Goal: Task Accomplishment & Management: Use online tool/utility

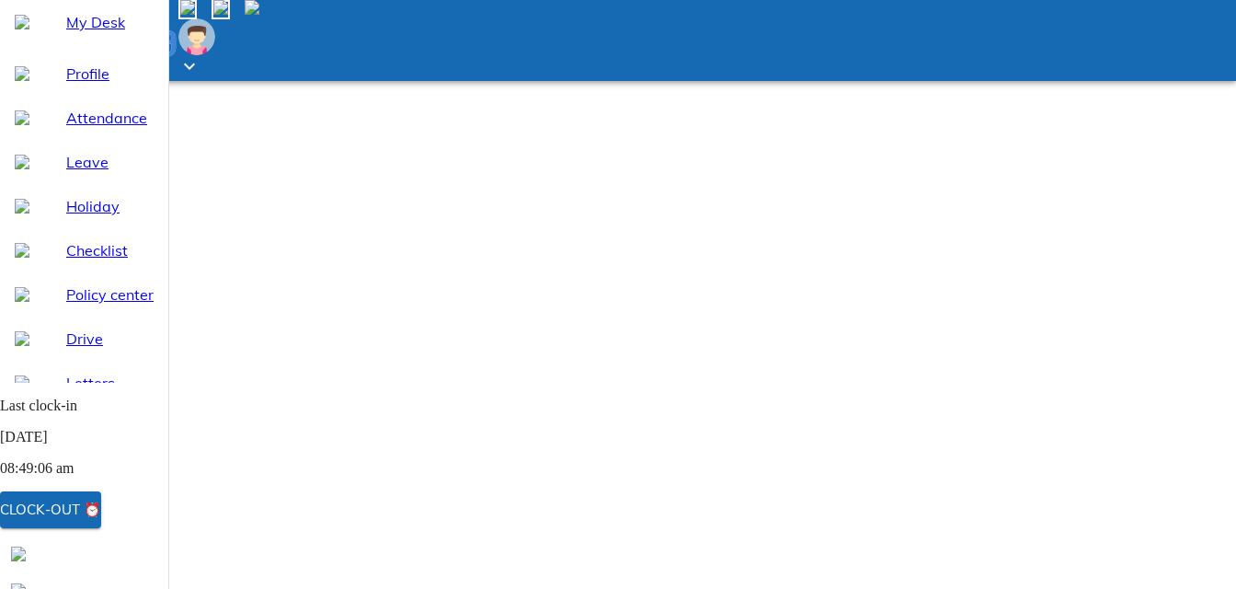
scroll to position [92, 0]
click at [101, 513] on div "Clock-out ⏰" at bounding box center [50, 509] width 101 height 24
click at [101, 510] on div "Clock-out ⏰" at bounding box center [50, 509] width 101 height 24
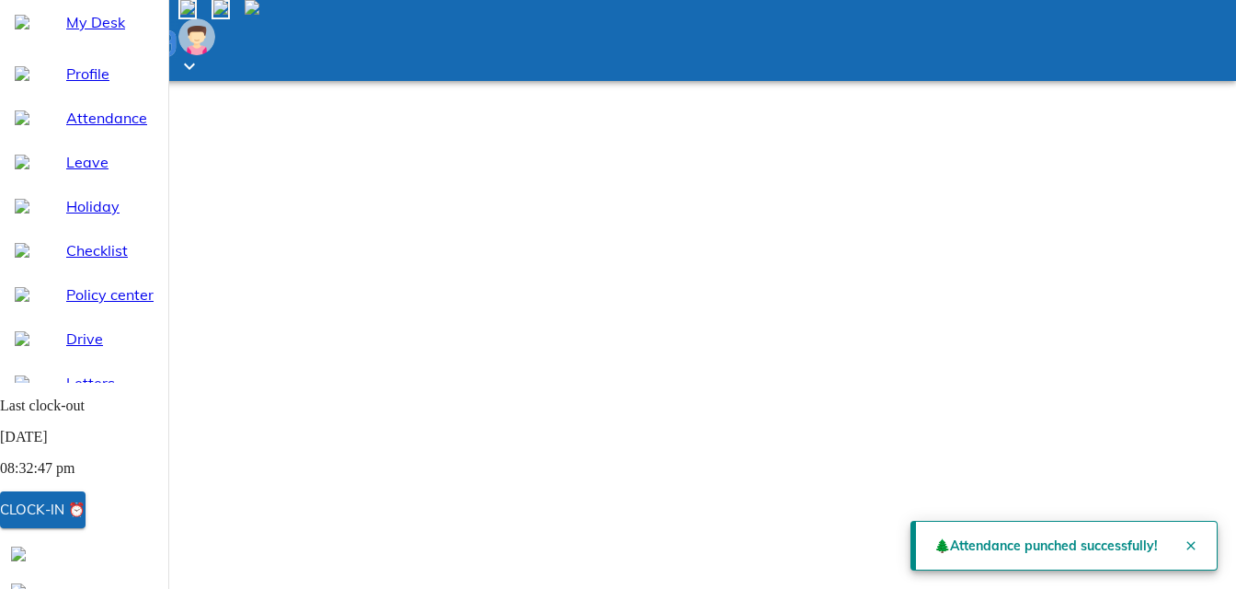
click at [78, 140] on div "Attendance" at bounding box center [84, 118] width 168 height 44
select select "8"
